Goal: Find specific page/section: Find specific page/section

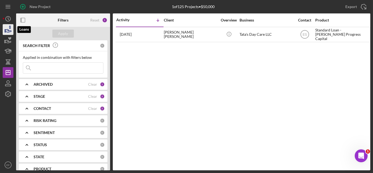
click at [6, 30] on icon "button" at bounding box center [7, 29] width 13 height 13
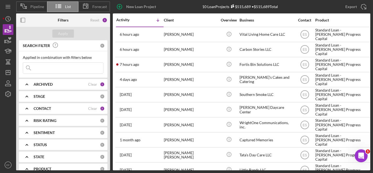
drag, startPoint x: 254, startPoint y: 7, endPoint x: 287, endPoint y: 7, distance: 33.1
click at [287, 7] on div "New Loan Project 10 Loan Projects $515,689 • $515,689 Total Export Icon/Export" at bounding box center [240, 6] width 260 height 13
drag, startPoint x: 287, startPoint y: 7, endPoint x: 265, endPoint y: 7, distance: 22.0
copy div "$515,689 Total"
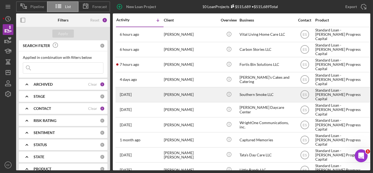
scroll to position [13, 0]
